Goal: Book appointment/travel/reservation

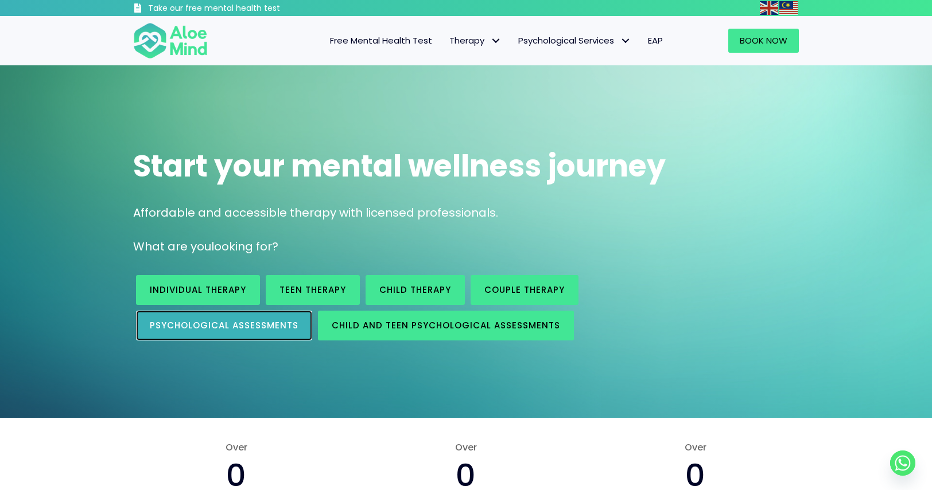
click at [278, 321] on span "Psychological assessments" at bounding box center [224, 325] width 149 height 12
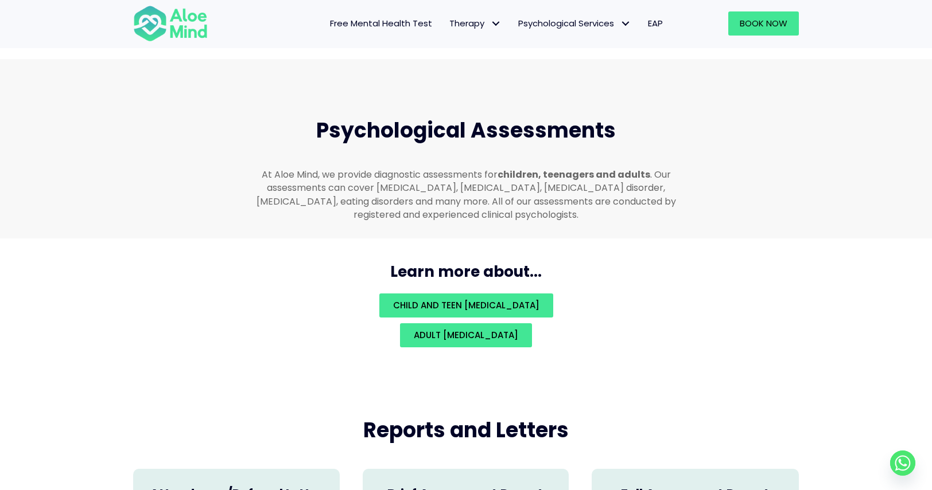
scroll to position [2436, 0]
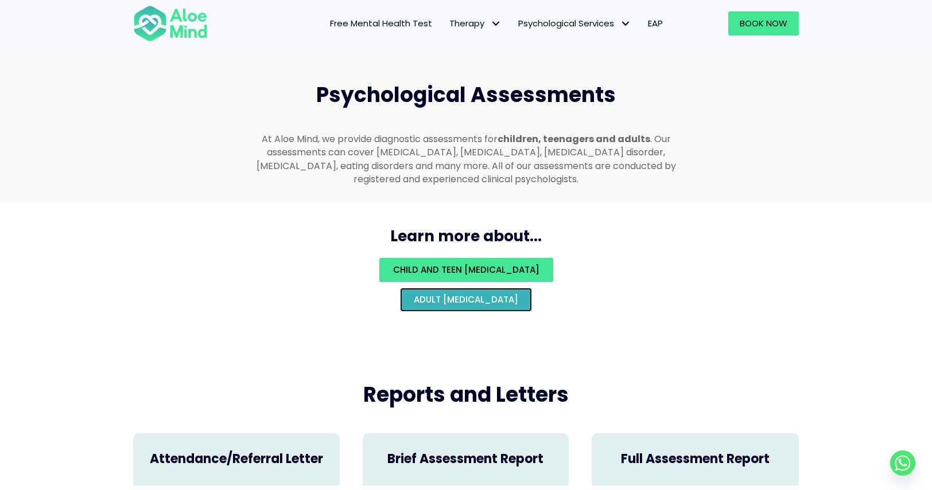
click at [478, 294] on span "Adult [MEDICAL_DATA]" at bounding box center [466, 300] width 104 height 12
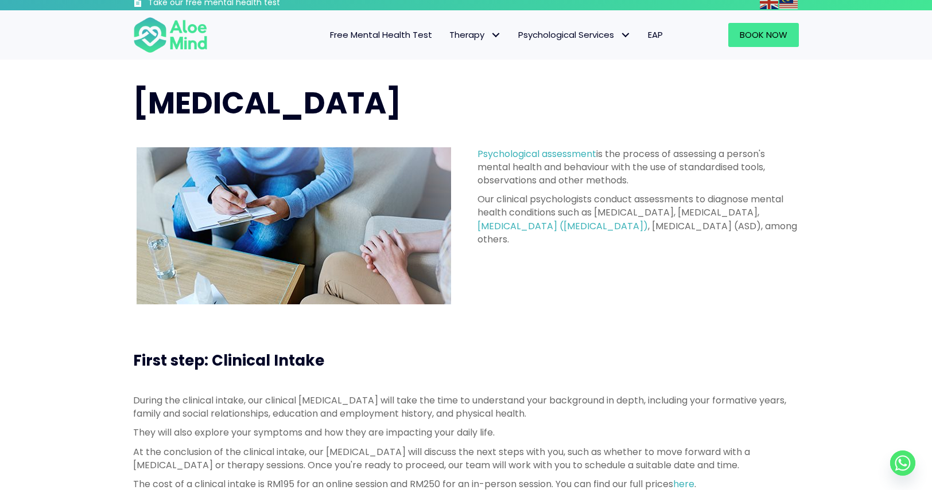
scroll to position [344, 0]
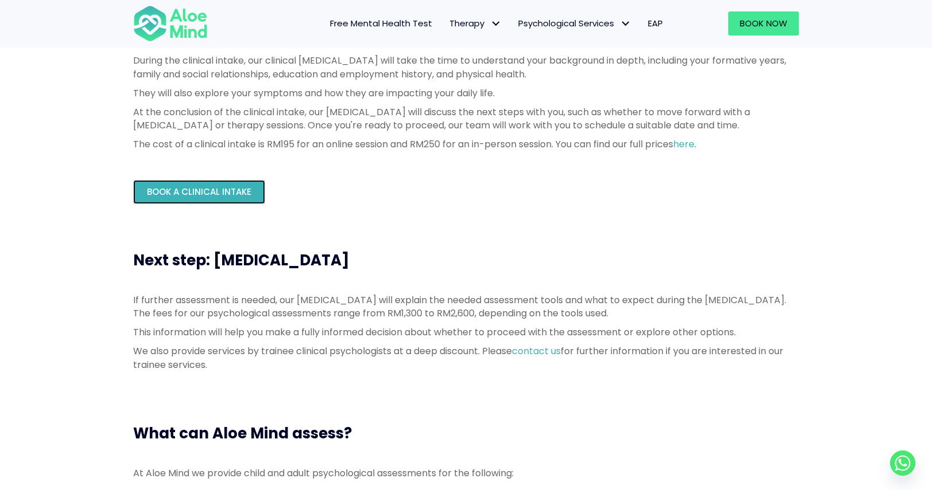
click at [227, 184] on link "Book a Clinical Intake" at bounding box center [199, 192] width 132 height 24
